Goal: Obtain resource: Obtain resource

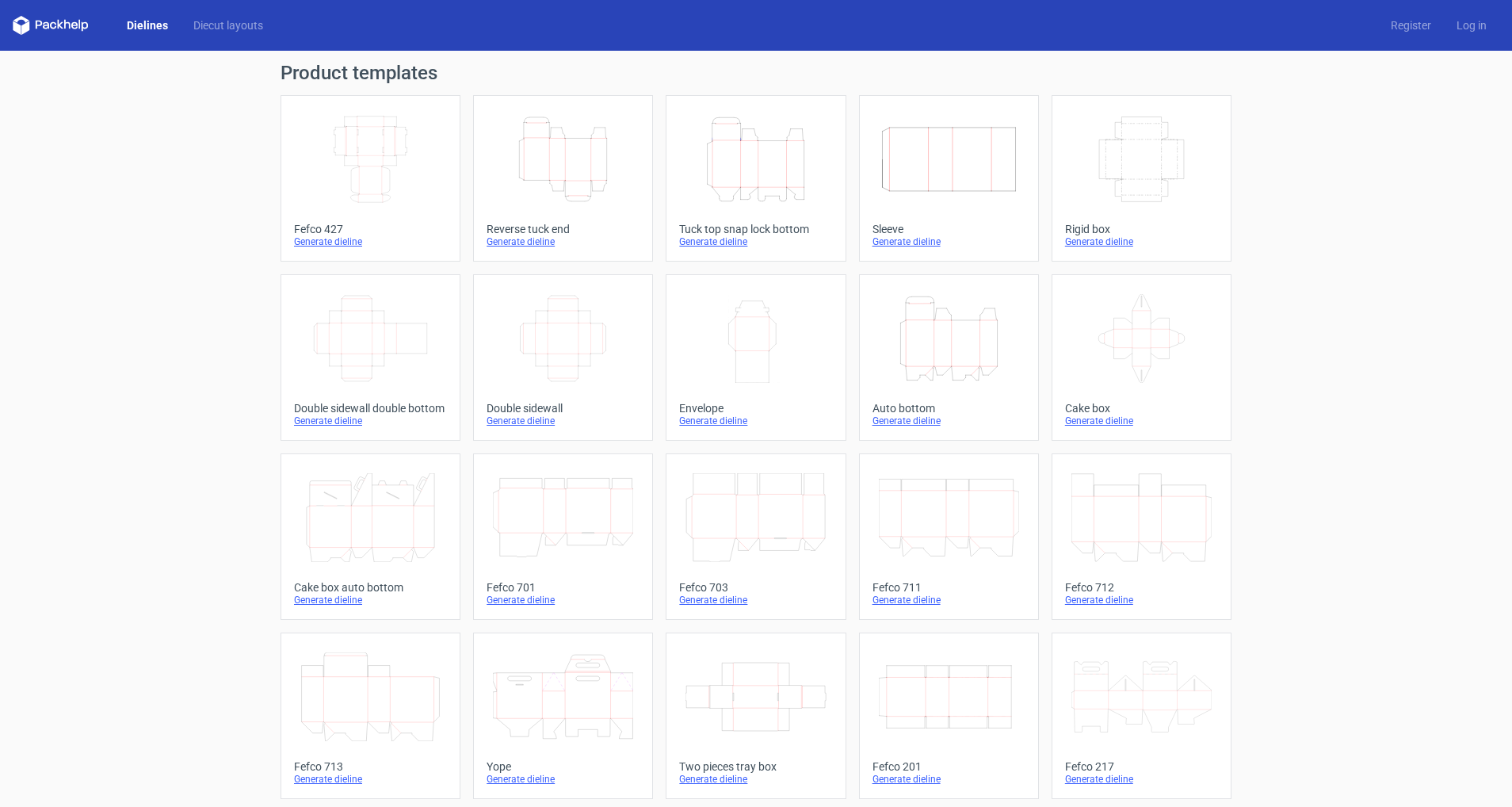
click at [366, 212] on link "Width Depth Height Fefco 427 Generate dieline" at bounding box center [371, 178] width 180 height 167
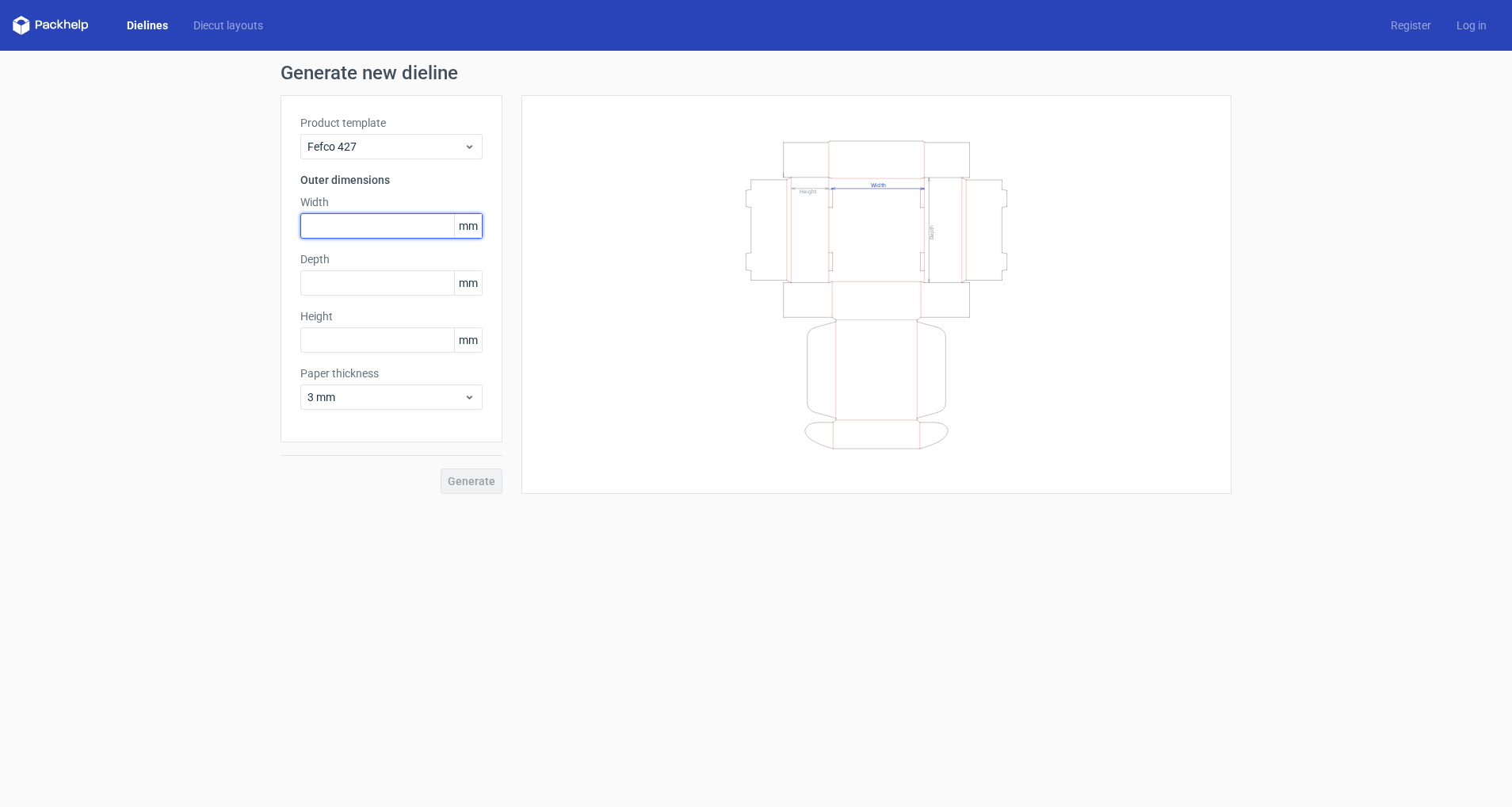
click at [353, 224] on input "text" at bounding box center [391, 226] width 182 height 25
type input "150"
type input "100"
click at [365, 399] on span "3 mm" at bounding box center [385, 397] width 156 height 15
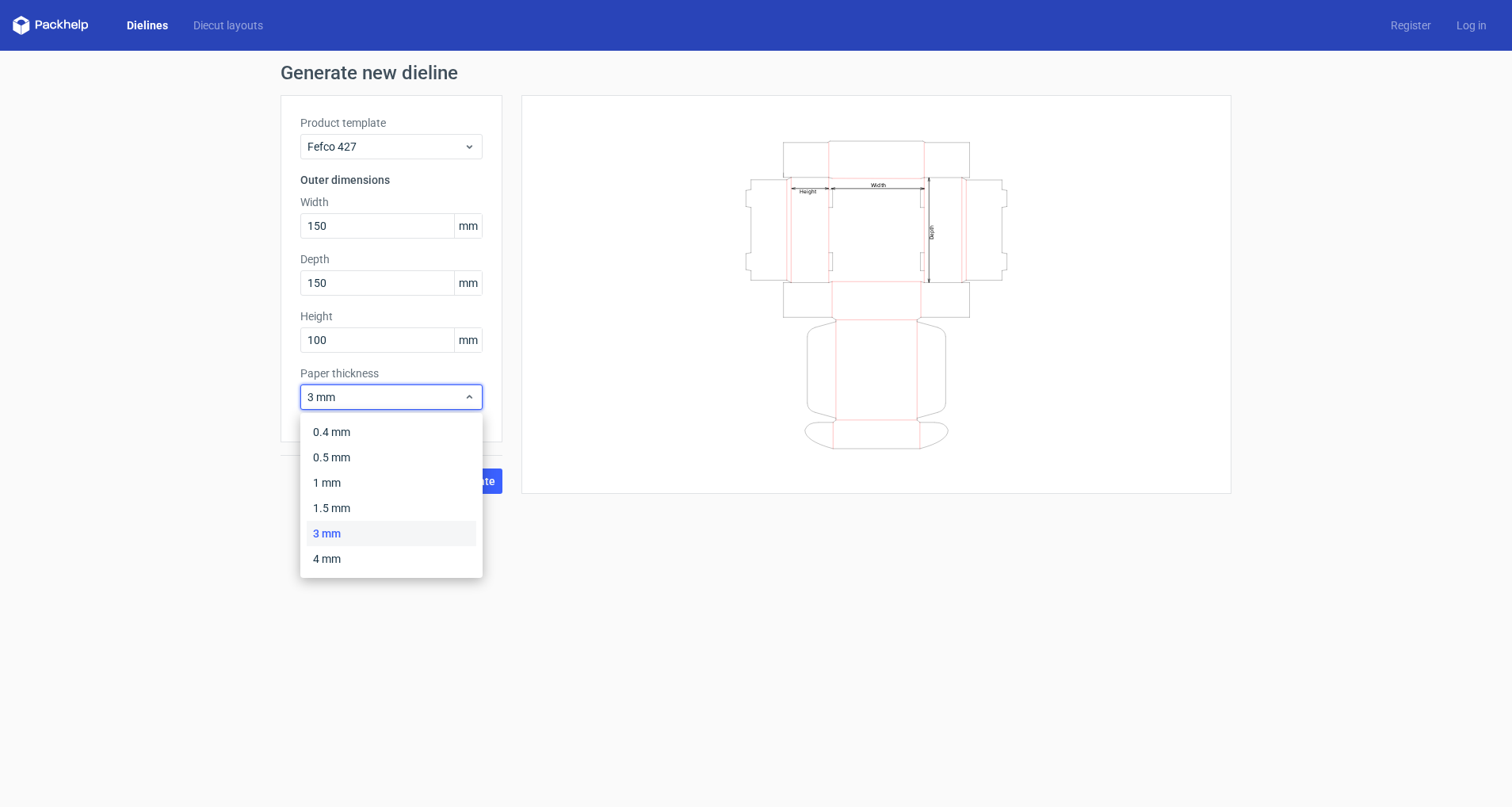
click at [228, 505] on div "Generate new dieline Product template Fefco 427 Outer dimensions Width 150 mm D…" at bounding box center [756, 278] width 1512 height 456
click at [471, 485] on span "Generate" at bounding box center [471, 481] width 47 height 11
click at [355, 399] on span "3 mm" at bounding box center [385, 397] width 156 height 15
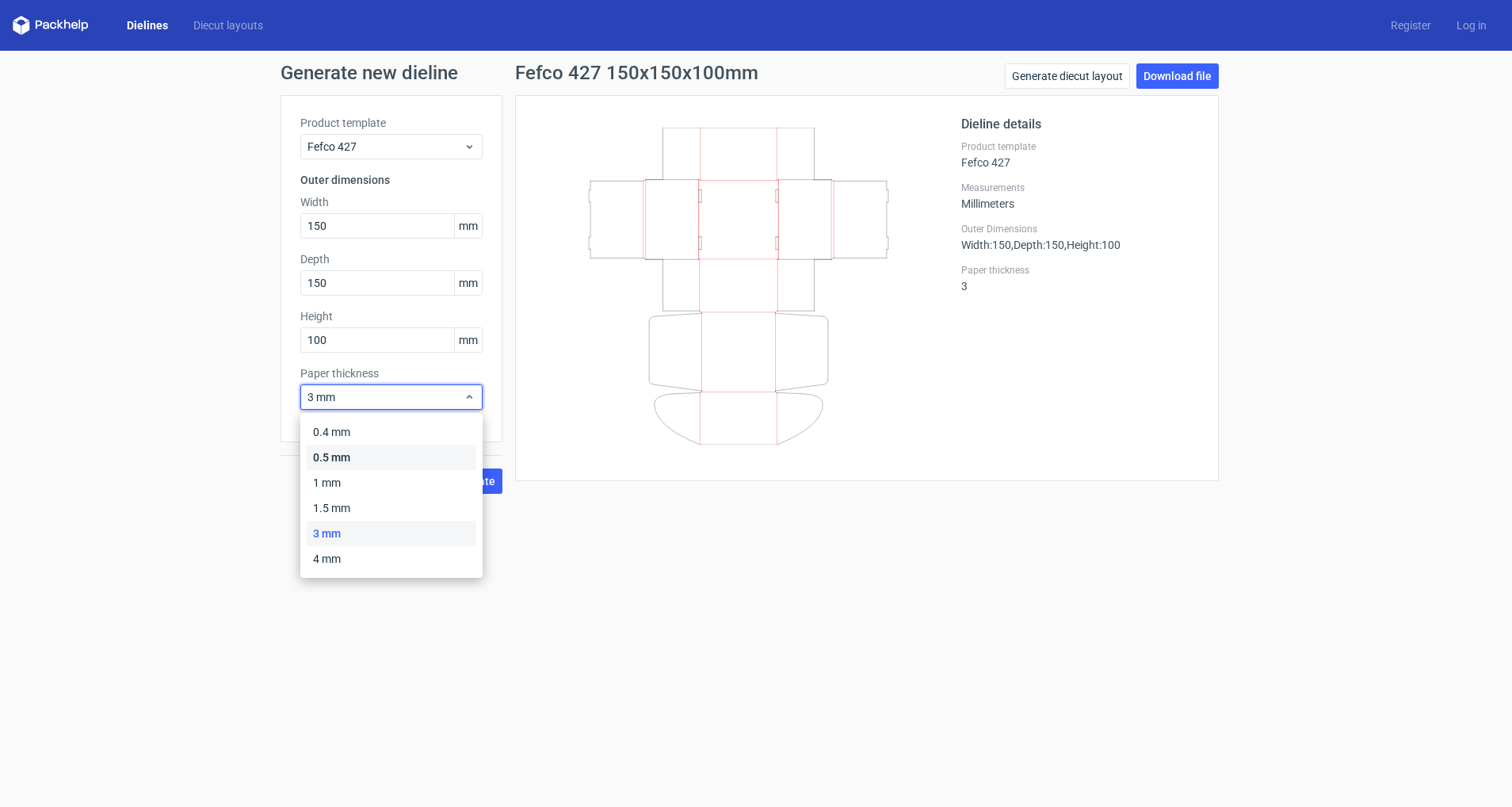
click at [345, 462] on div "0.5 mm" at bounding box center [391, 457] width 169 height 25
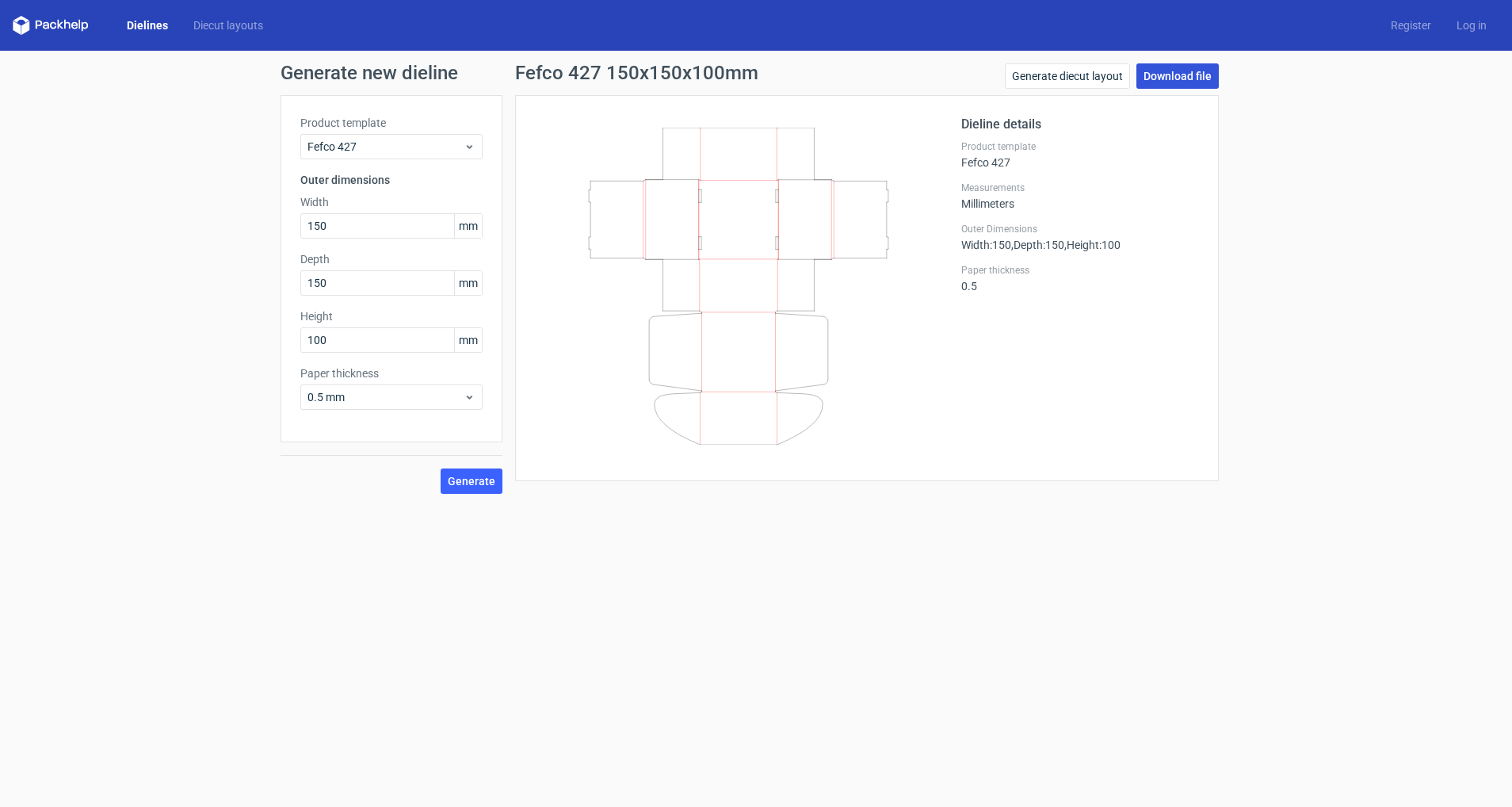
click at [1161, 76] on link "Download file" at bounding box center [1178, 76] width 82 height 25
click at [409, 398] on span "0.5 mm" at bounding box center [385, 397] width 156 height 15
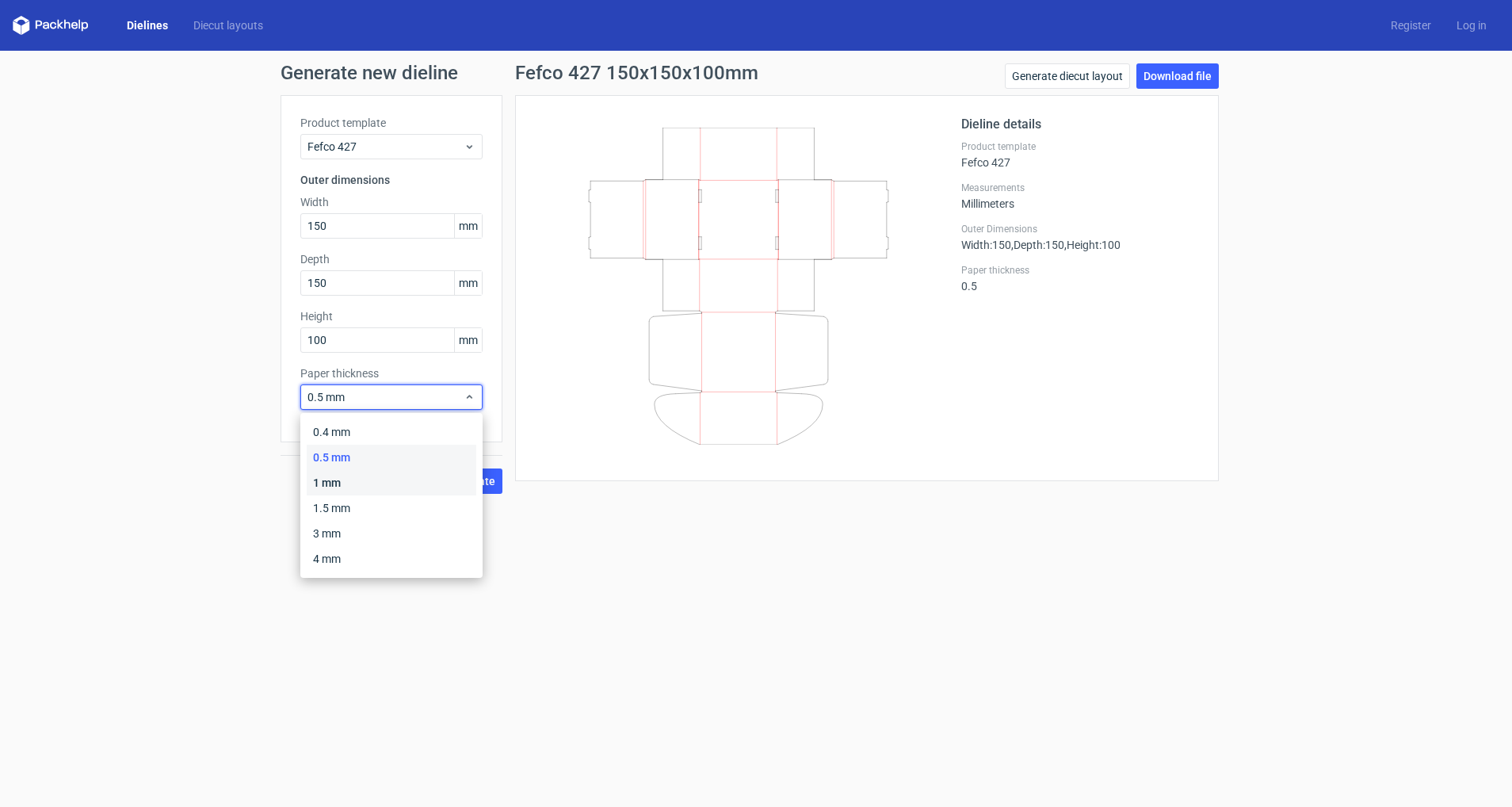
click at [379, 478] on div "1 mm" at bounding box center [391, 483] width 169 height 25
click at [368, 397] on span "1 mm" at bounding box center [385, 397] width 156 height 15
click at [361, 436] on div "0.4 mm" at bounding box center [391, 432] width 169 height 25
click at [479, 488] on button "Generate" at bounding box center [471, 481] width 62 height 25
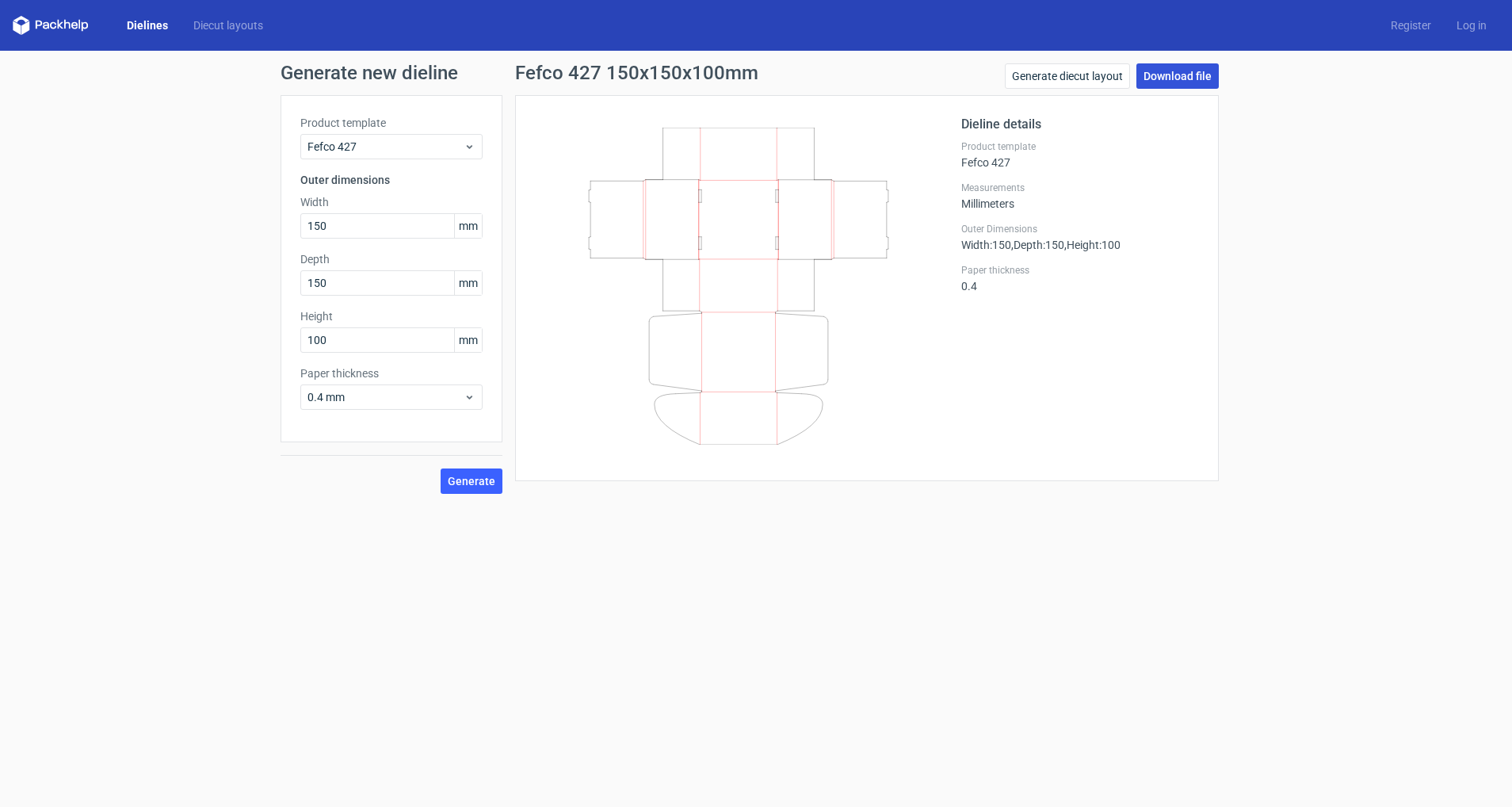
click at [1208, 79] on link "Download file" at bounding box center [1178, 76] width 82 height 25
click at [364, 396] on span "0.4 mm" at bounding box center [385, 397] width 156 height 15
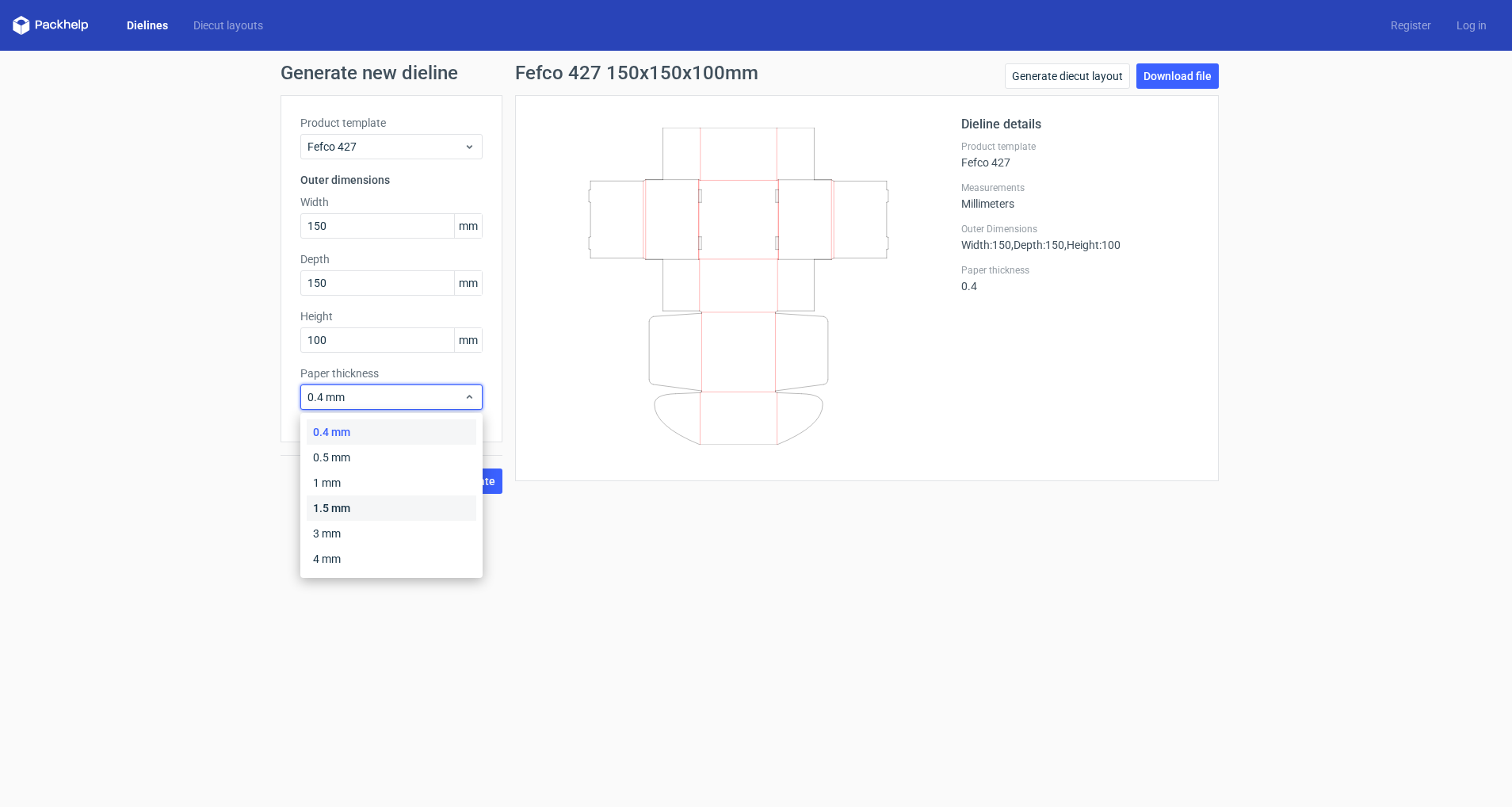
click at [353, 514] on div "1.5 mm" at bounding box center [391, 508] width 169 height 25
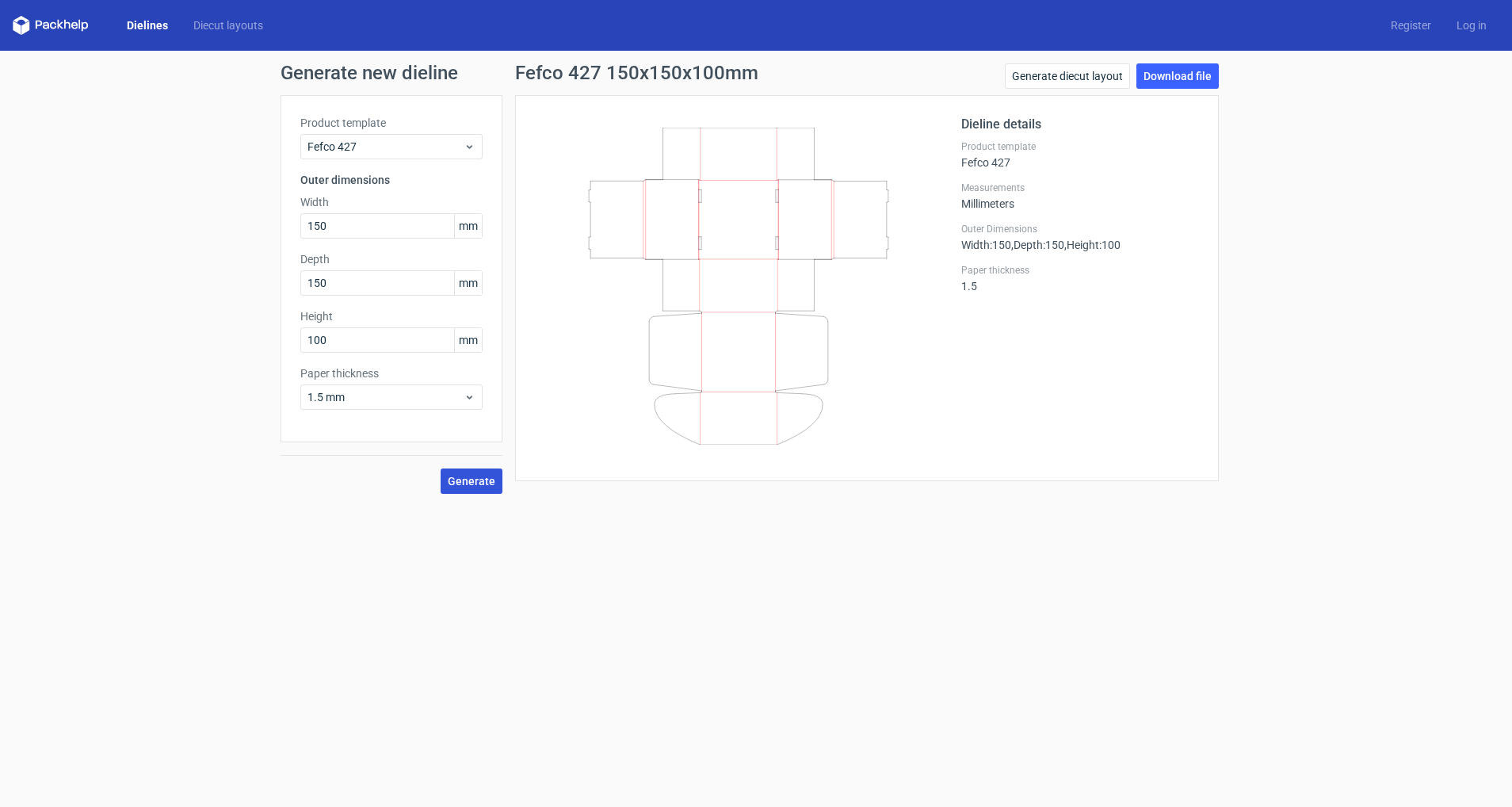
click at [468, 480] on span "Generate" at bounding box center [471, 481] width 47 height 11
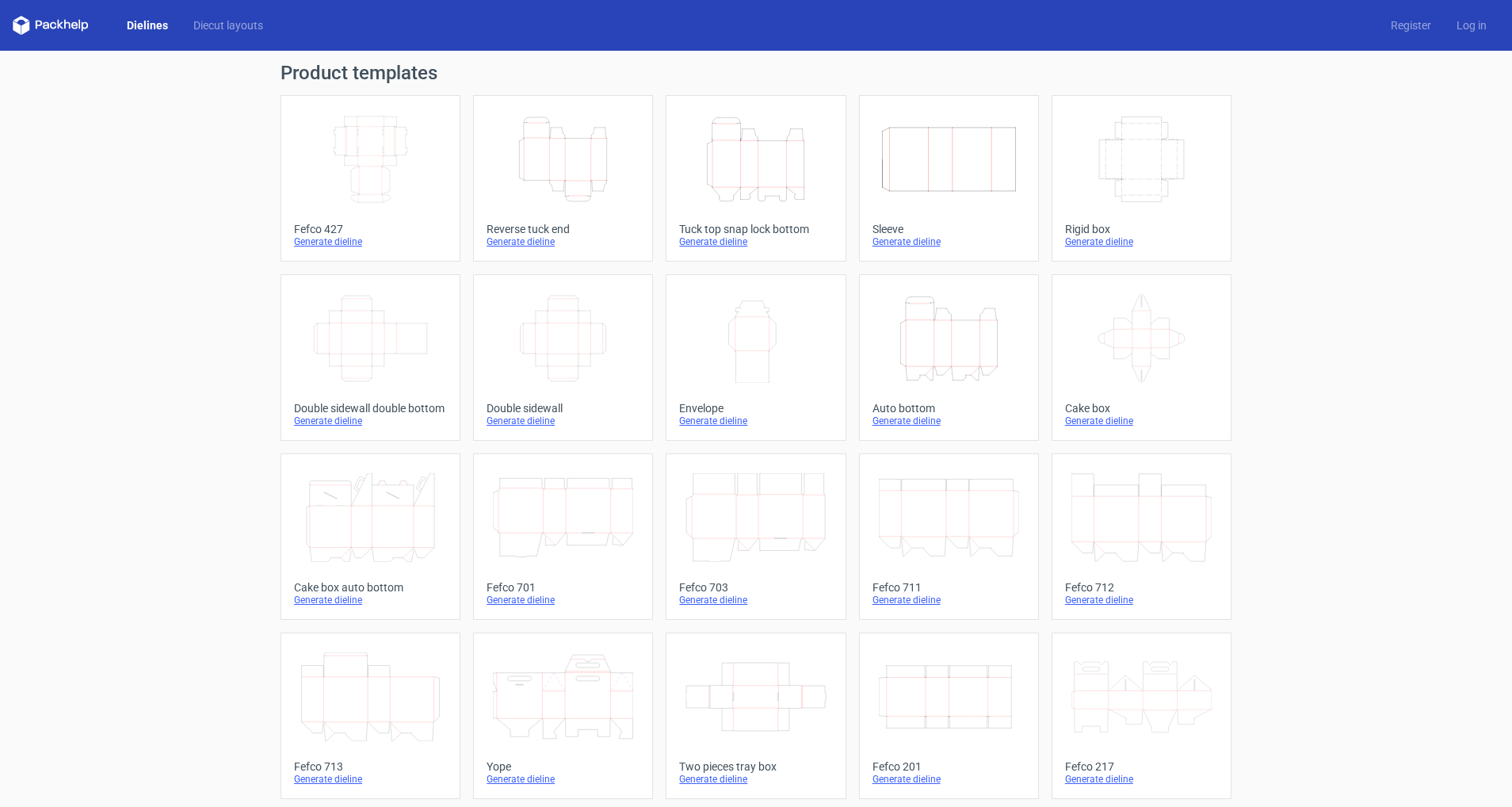
click at [743, 152] on icon "Height Depth Width" at bounding box center [756, 159] width 140 height 89
click at [138, 22] on link "Dielines" at bounding box center [147, 24] width 66 height 15
click at [256, 23] on link "Diecut layouts" at bounding box center [227, 24] width 95 height 15
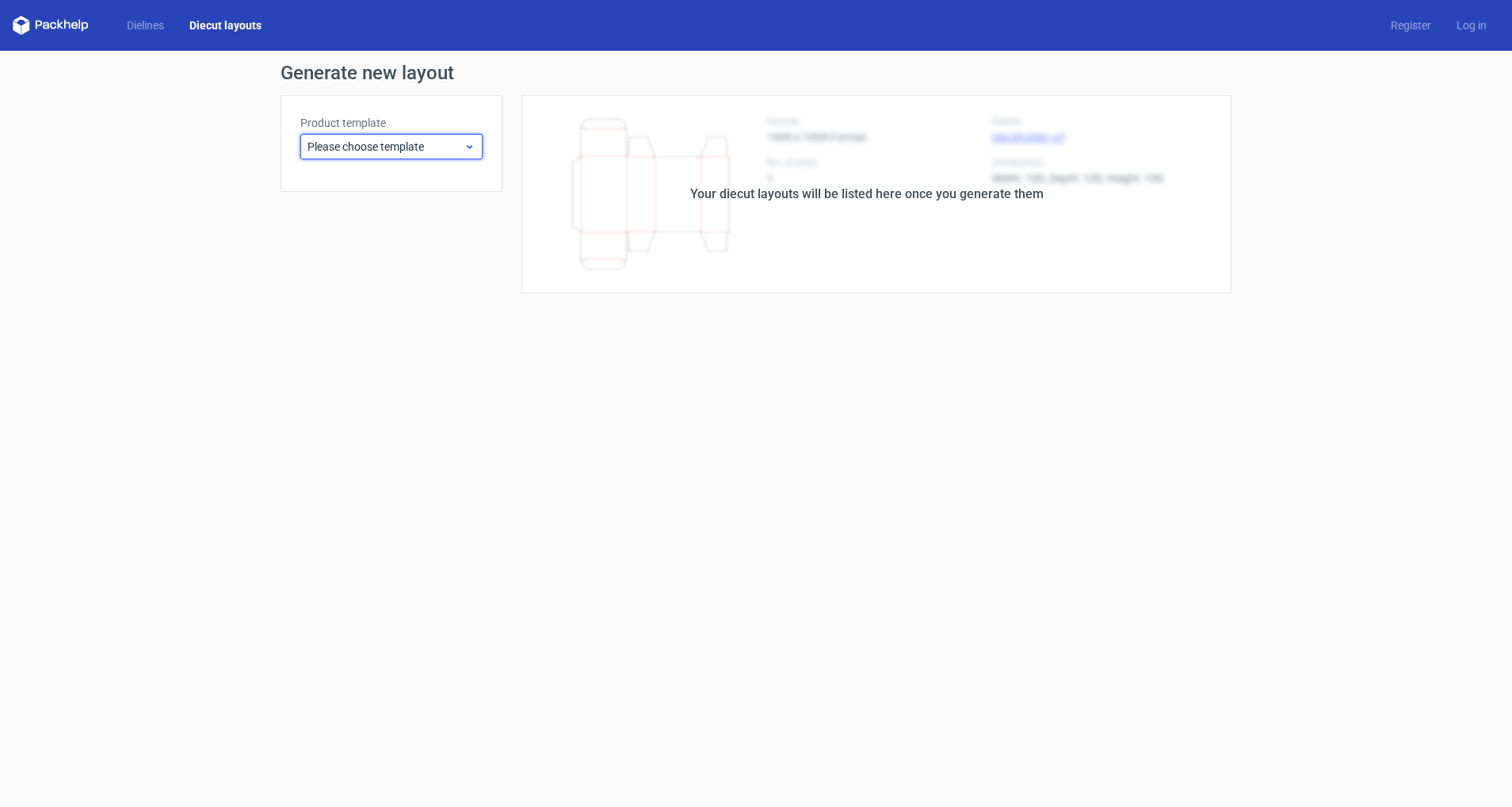
click at [387, 155] on div "Please choose template" at bounding box center [391, 147] width 182 height 25
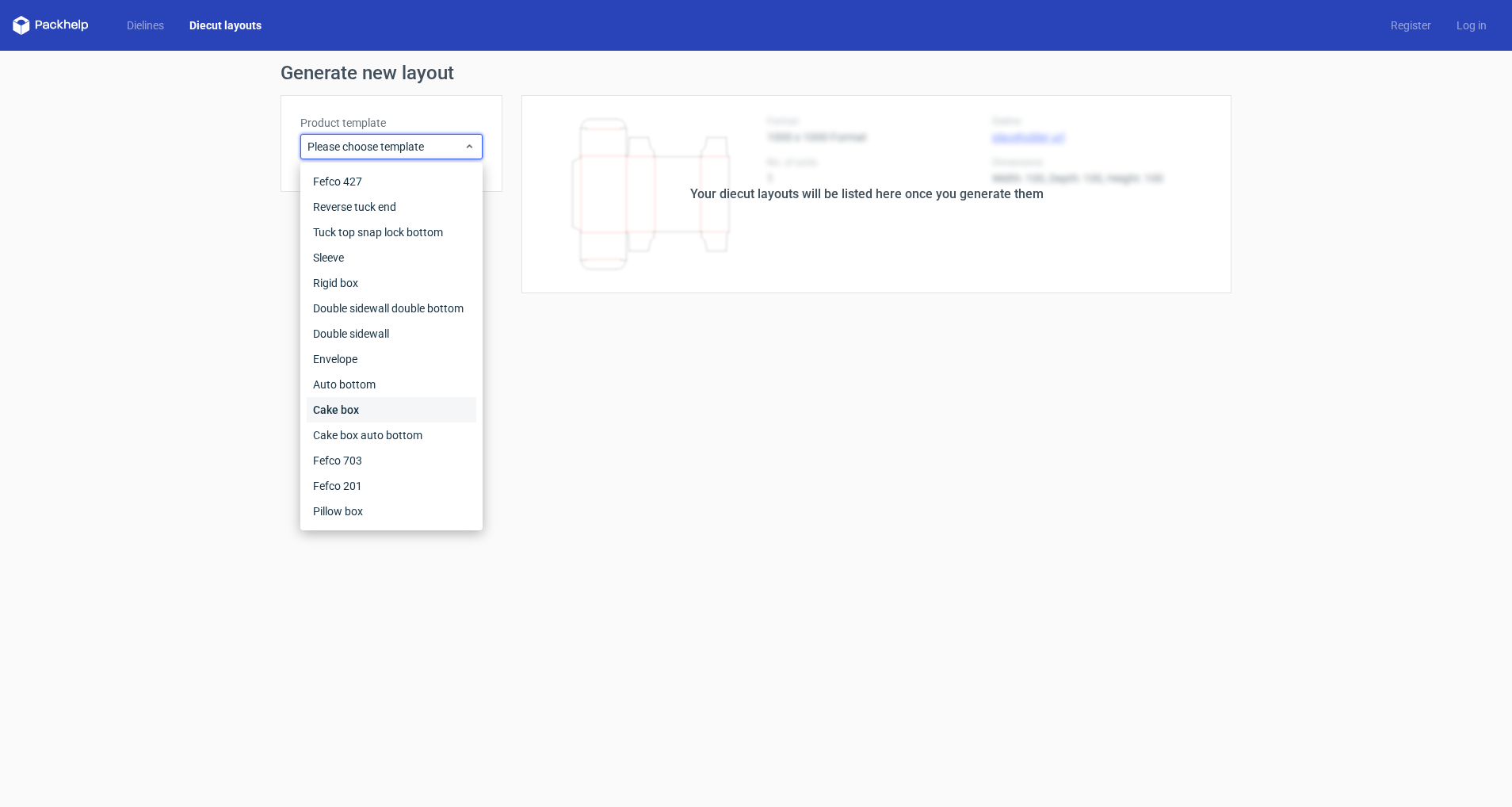
click at [366, 405] on div "Cake box" at bounding box center [391, 409] width 169 height 25
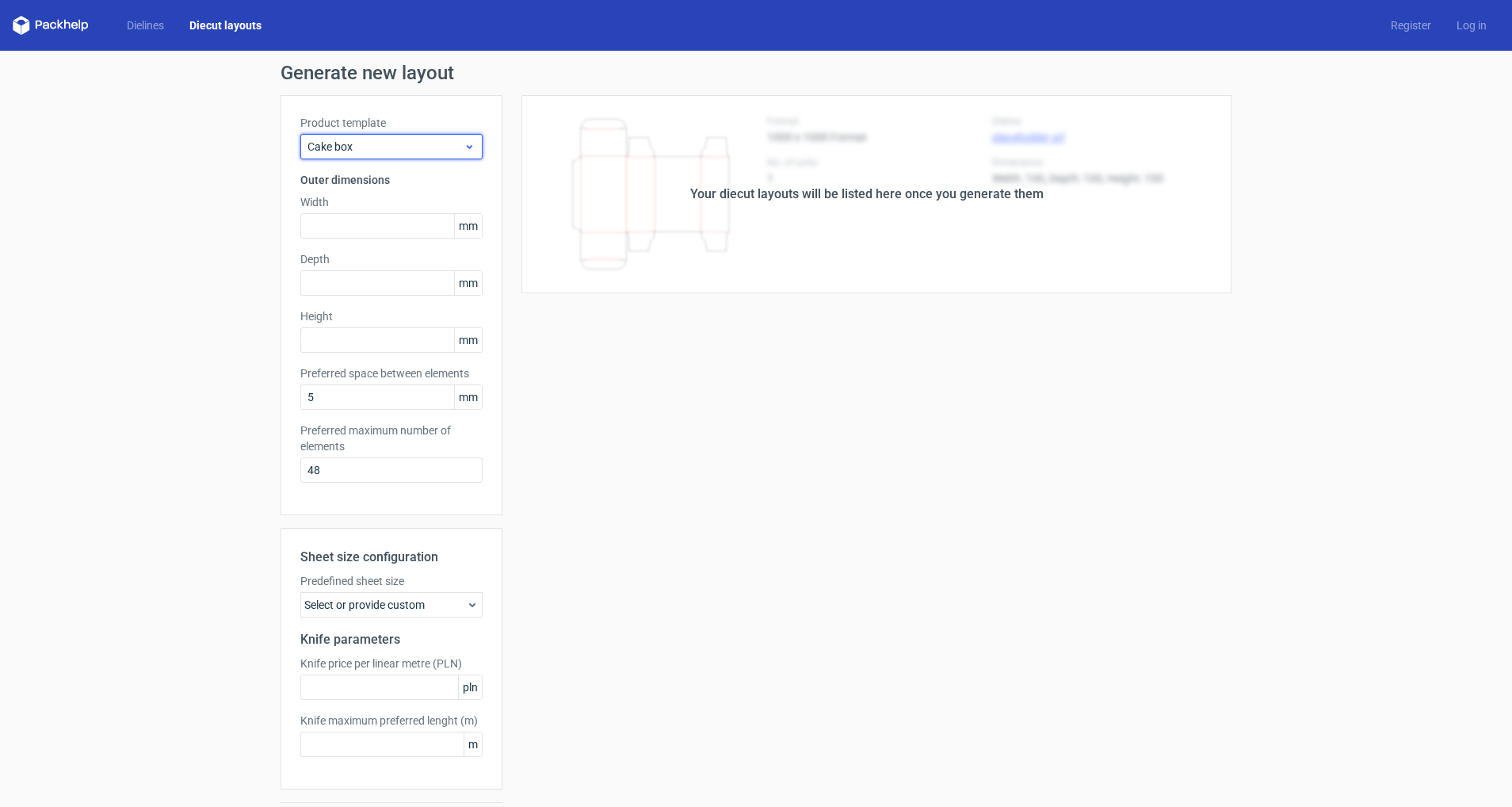
click at [371, 151] on span "Cake box" at bounding box center [385, 146] width 156 height 15
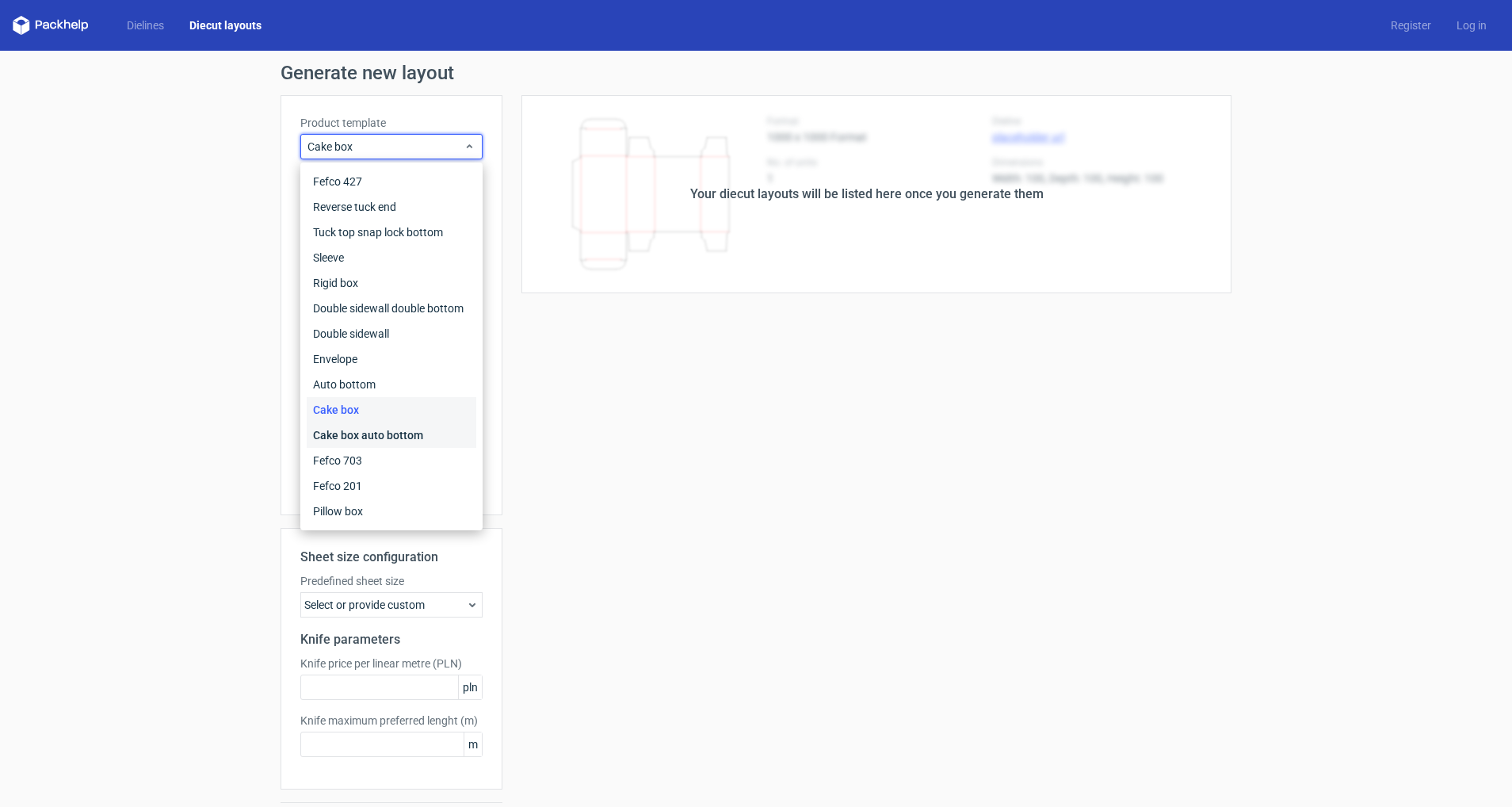
click at [385, 434] on div "Cake box auto bottom" at bounding box center [391, 435] width 169 height 25
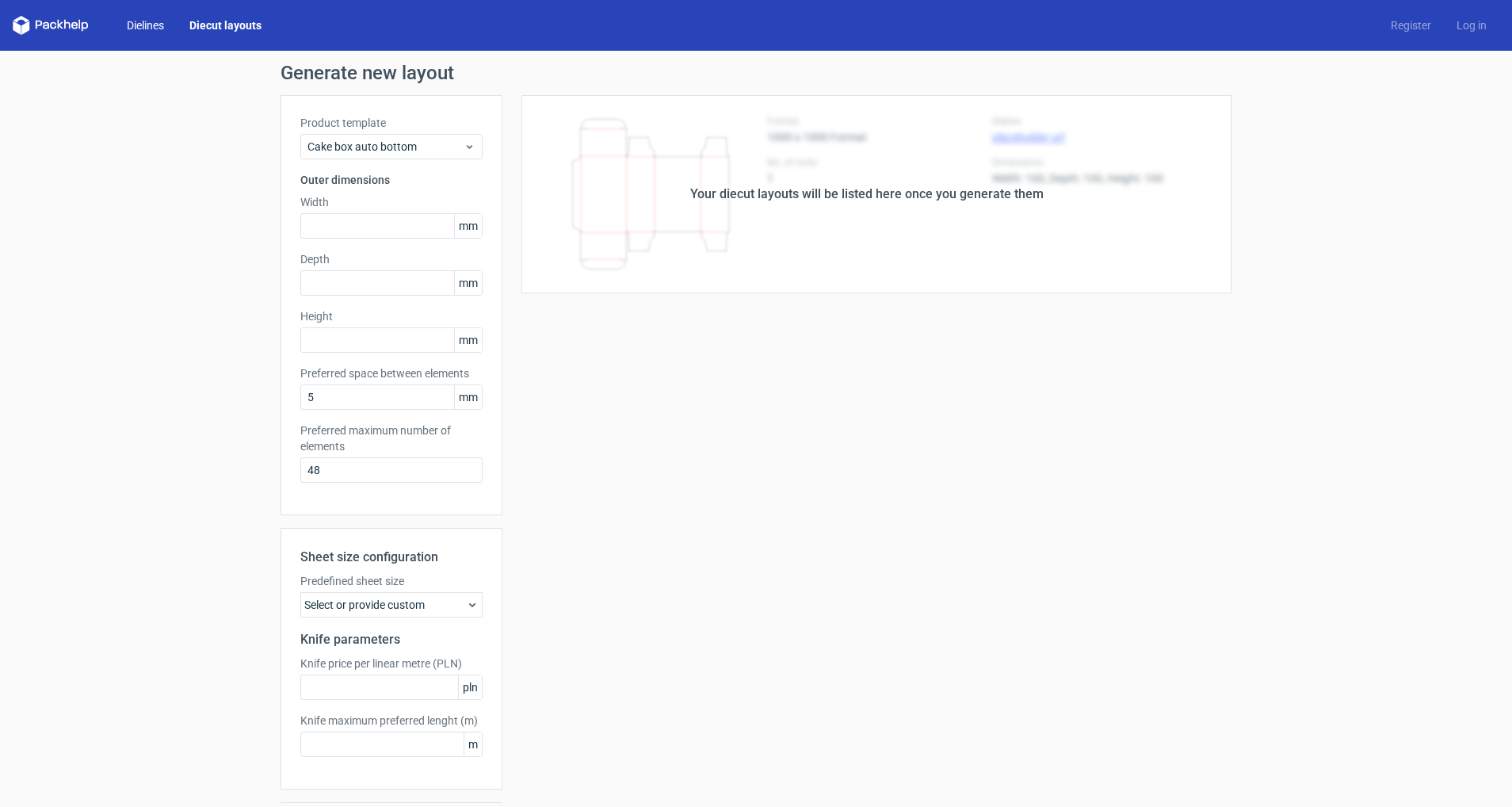
click at [153, 25] on link "Dielines" at bounding box center [145, 24] width 63 height 15
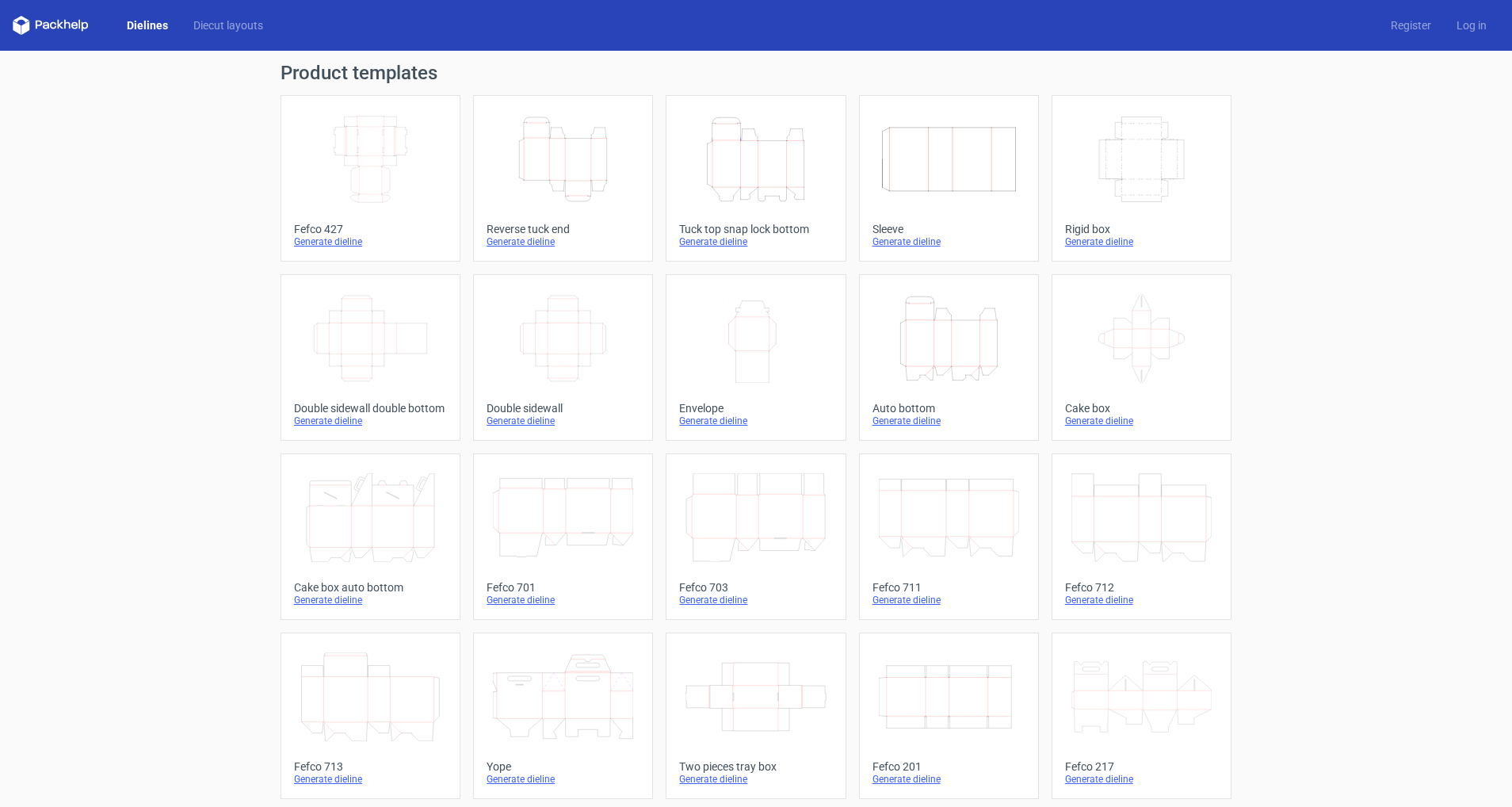
click at [62, 24] on icon at bounding box center [51, 24] width 76 height 19
click at [35, 28] on icon at bounding box center [51, 24] width 76 height 19
drag, startPoint x: 36, startPoint y: 25, endPoint x: 22, endPoint y: 24, distance: 14.0
click at [36, 25] on icon at bounding box center [38, 25] width 6 height 9
click at [128, 26] on link "Dielines" at bounding box center [147, 24] width 66 height 15
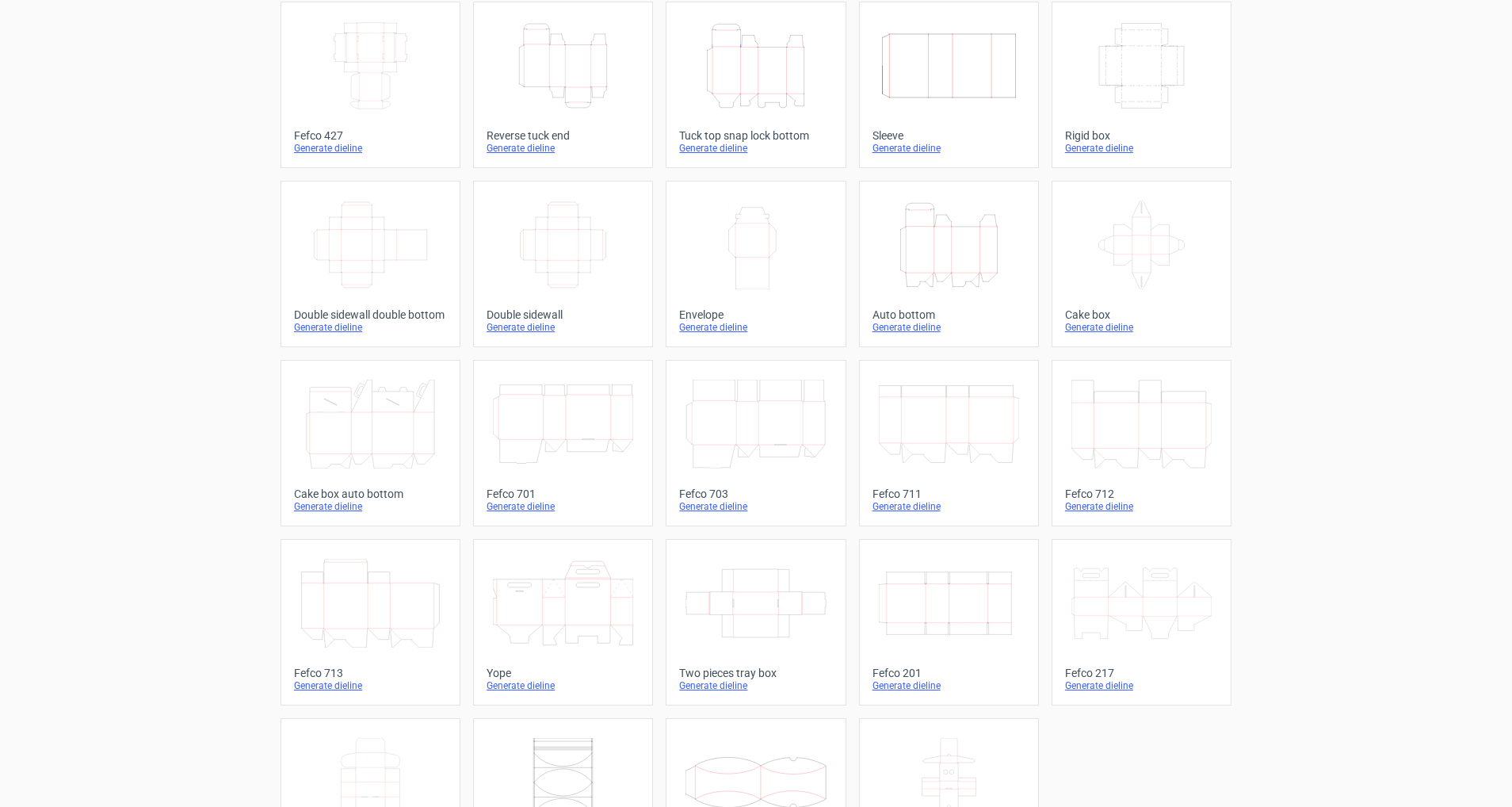
scroll to position [97, 0]
click at [1120, 85] on icon "Width Depth Height" at bounding box center [1141, 62] width 140 height 89
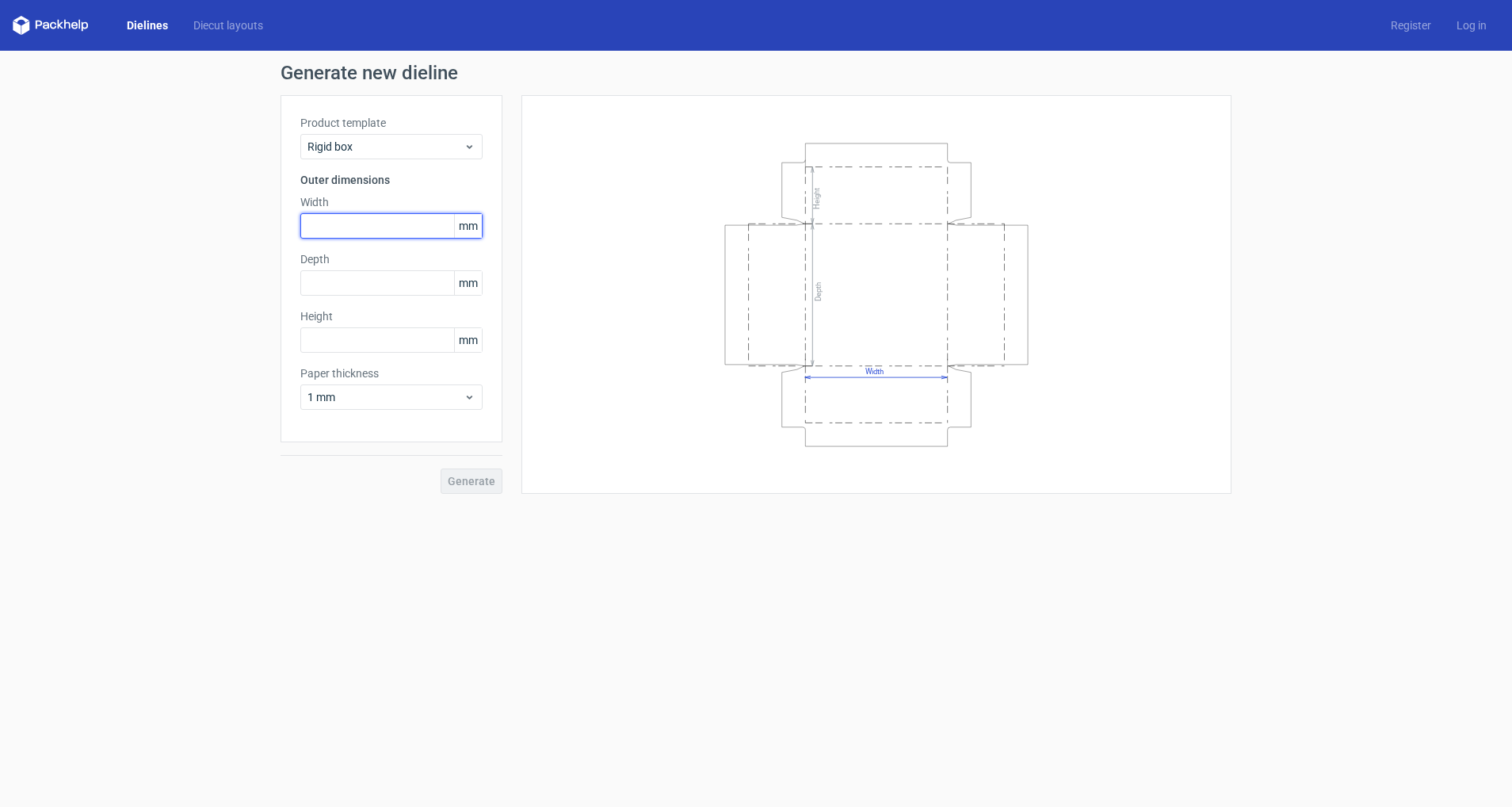
click at [332, 228] on input "text" at bounding box center [391, 226] width 182 height 25
type input "150"
type input "100"
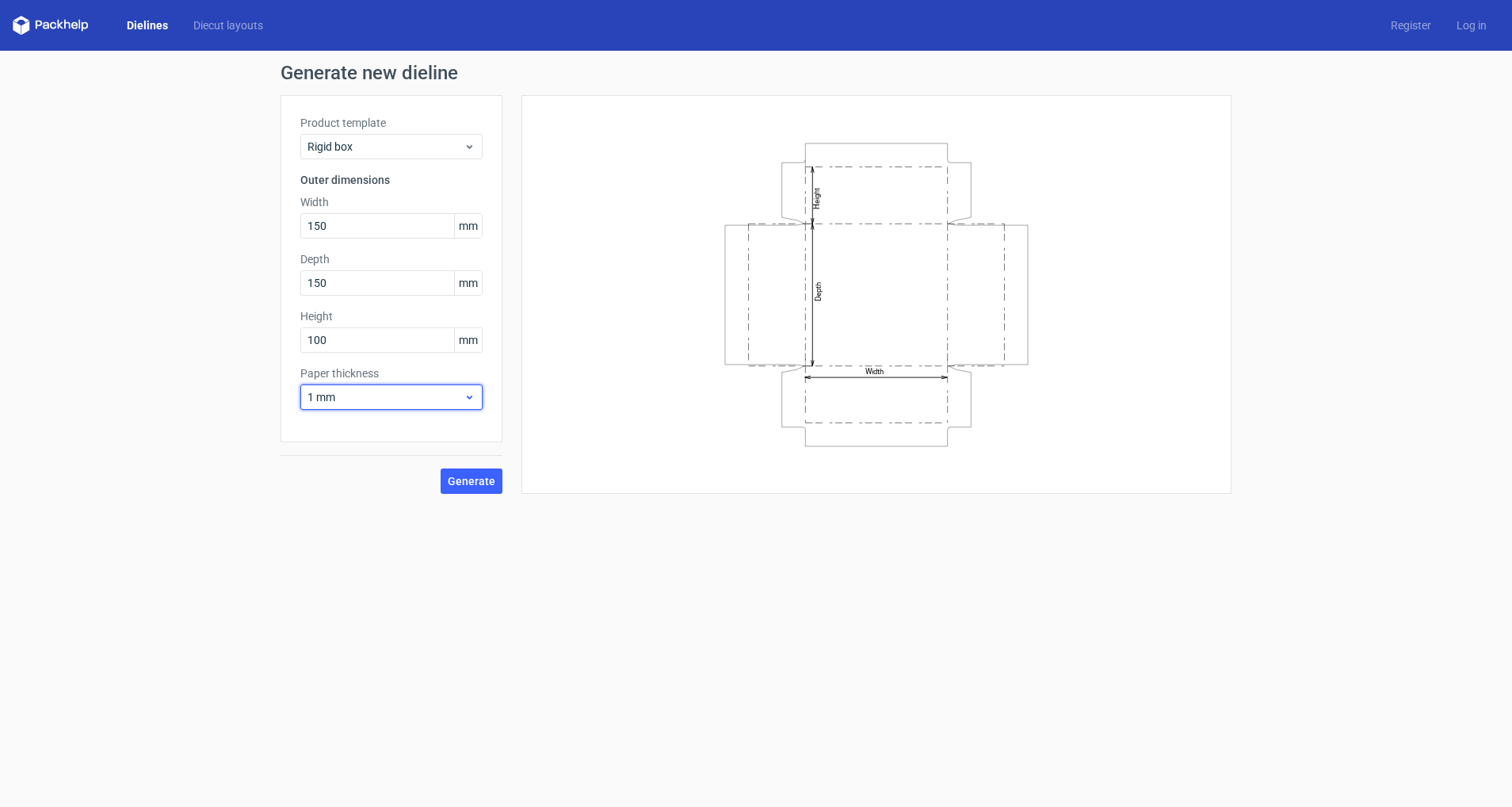
click at [364, 393] on span "1 mm" at bounding box center [385, 397] width 156 height 15
click at [340, 514] on div "1.5 mm" at bounding box center [391, 508] width 169 height 25
click at [343, 396] on span "1.5 mm" at bounding box center [385, 397] width 156 height 15
click at [125, 395] on div "Generate new dieline Product template Rigid box Outer dimensions Width 150 mm D…" at bounding box center [756, 278] width 1512 height 456
click at [483, 487] on button "Generate" at bounding box center [471, 481] width 62 height 25
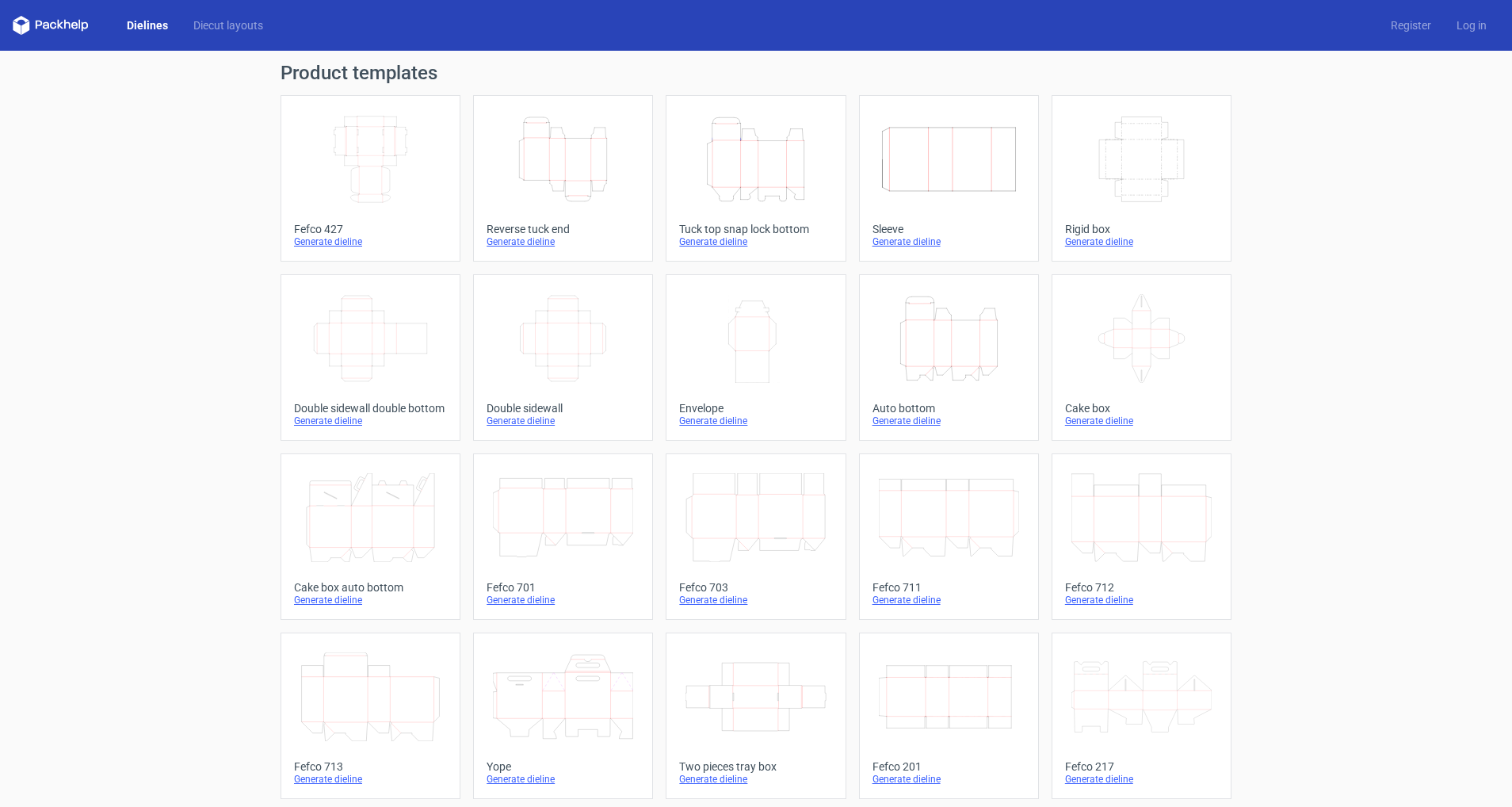
click at [556, 721] on icon at bounding box center [563, 697] width 140 height 89
click at [1182, 676] on icon at bounding box center [1141, 697] width 140 height 89
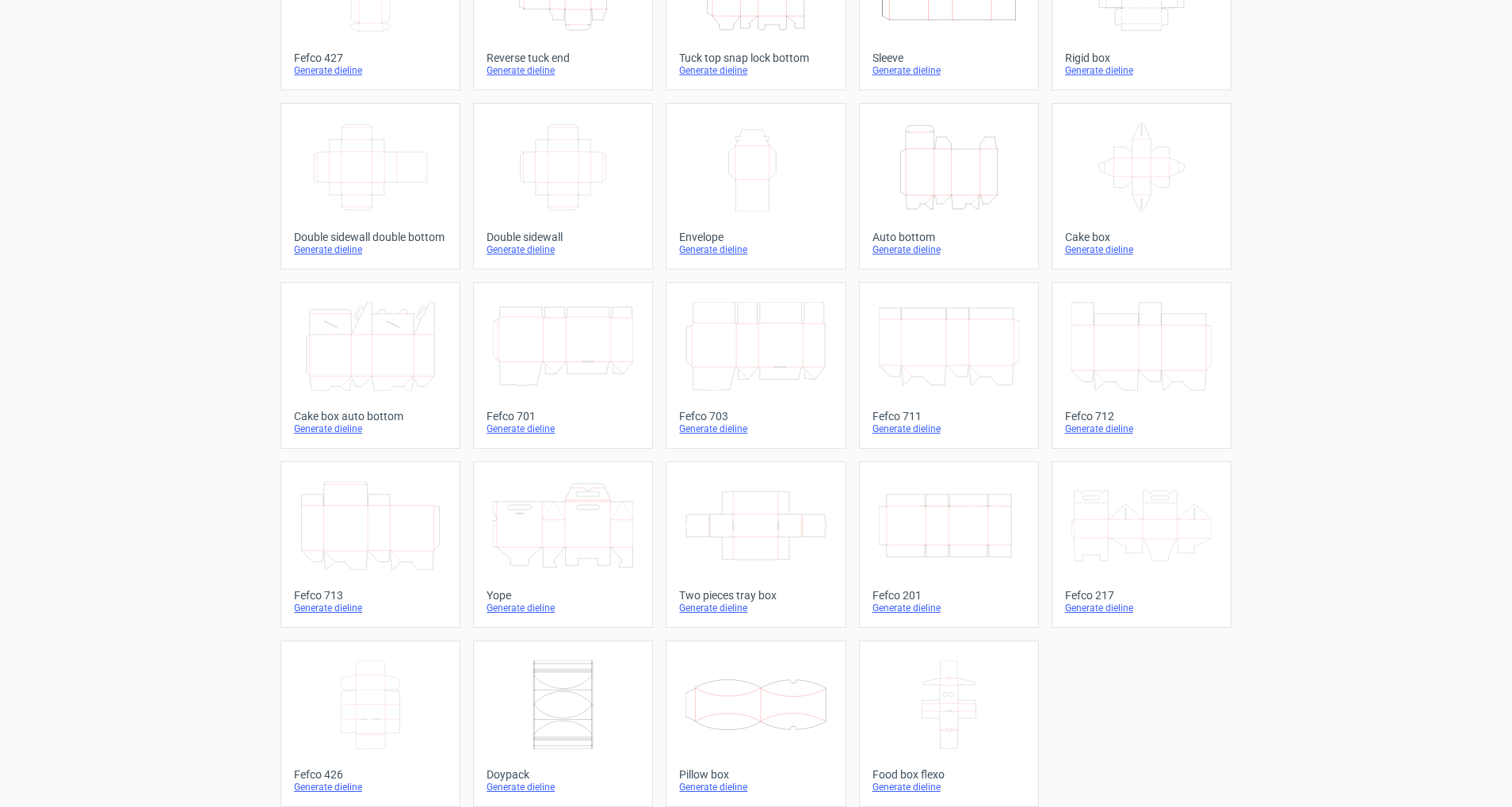
scroll to position [184, 0]
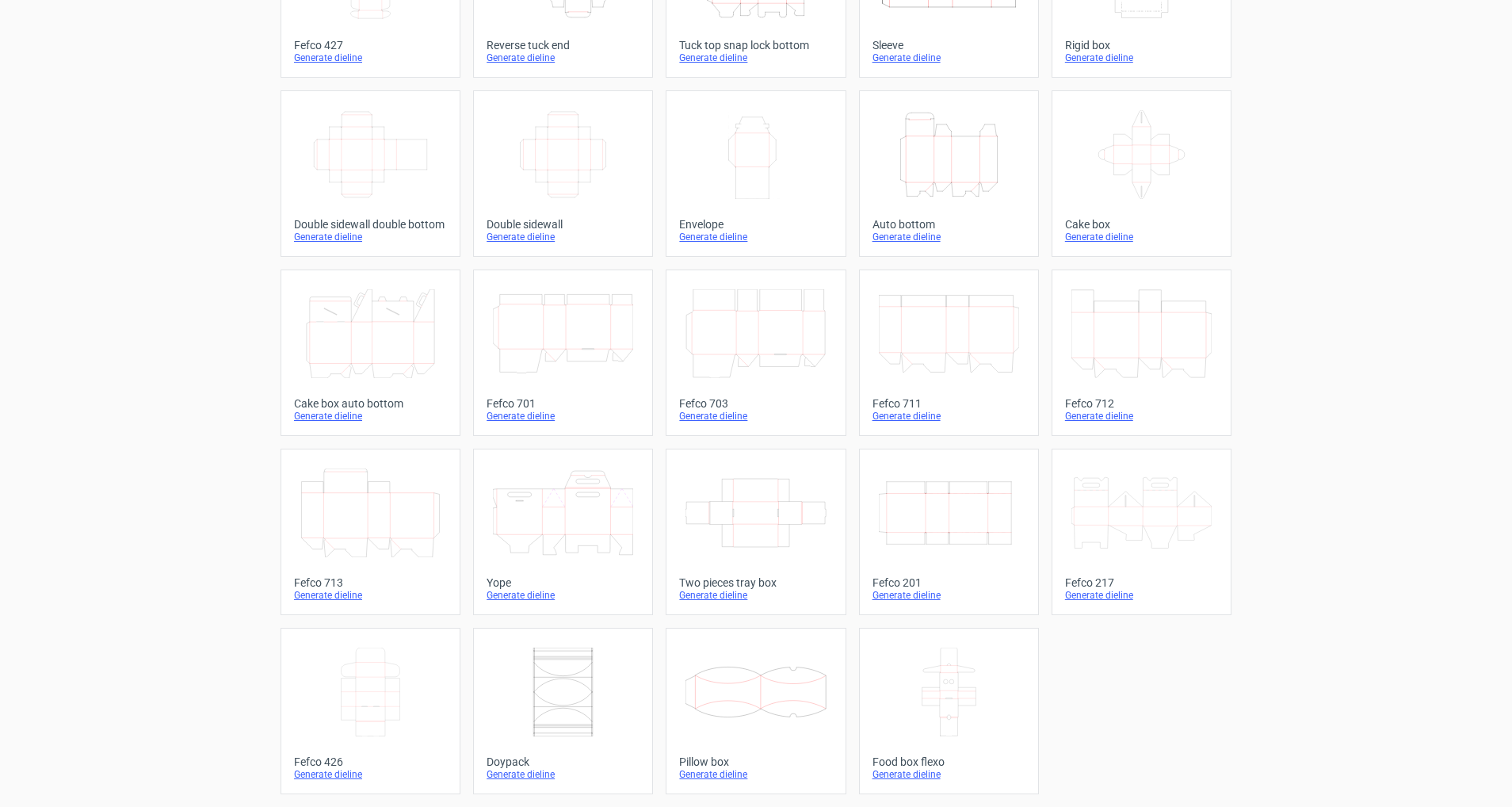
click at [572, 663] on icon at bounding box center [563, 692] width 140 height 89
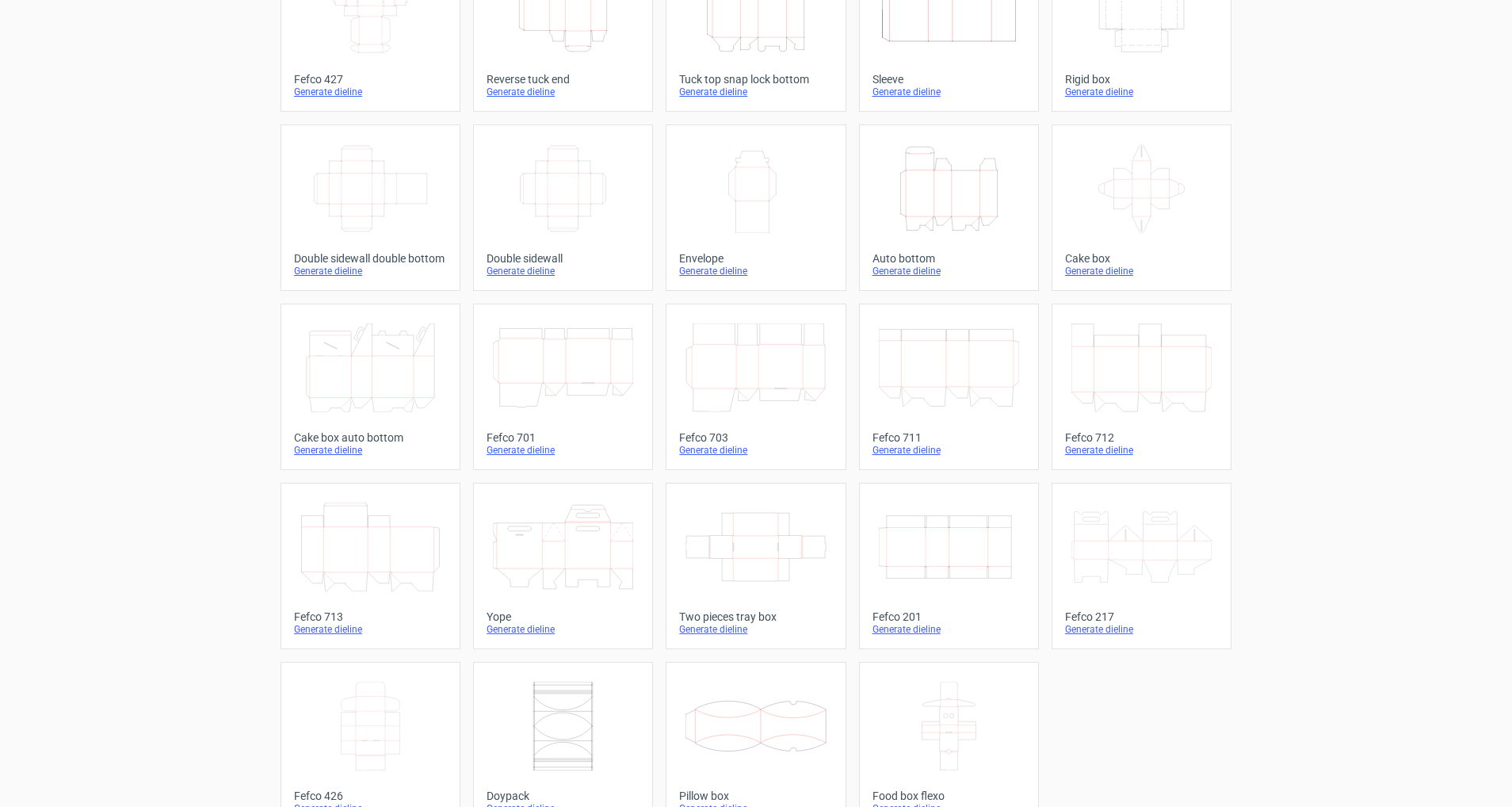
scroll to position [184, 0]
